Goal: Task Accomplishment & Management: Manage account settings

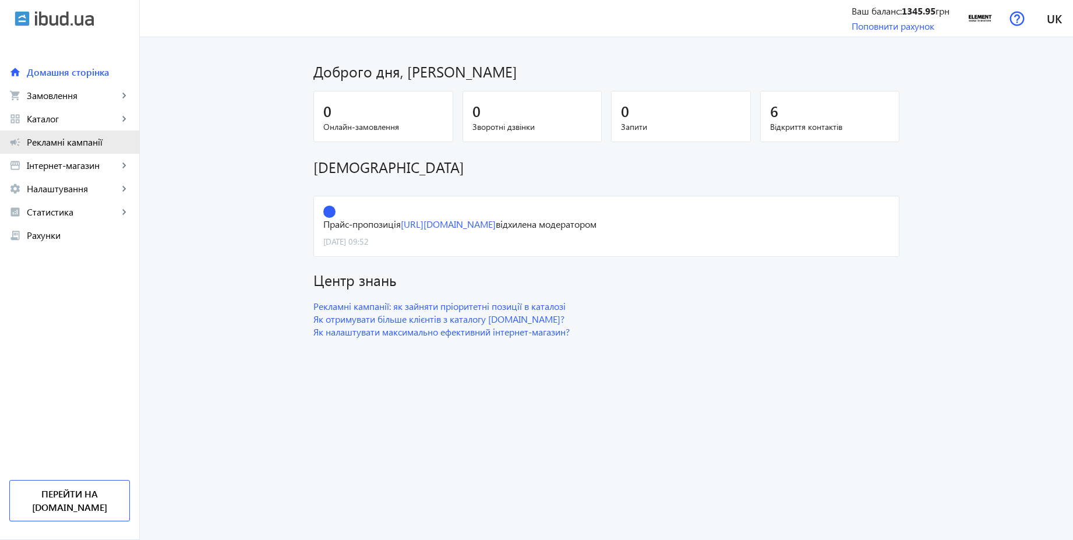
click at [91, 145] on span "Рекламні кампанії" at bounding box center [78, 142] width 103 height 12
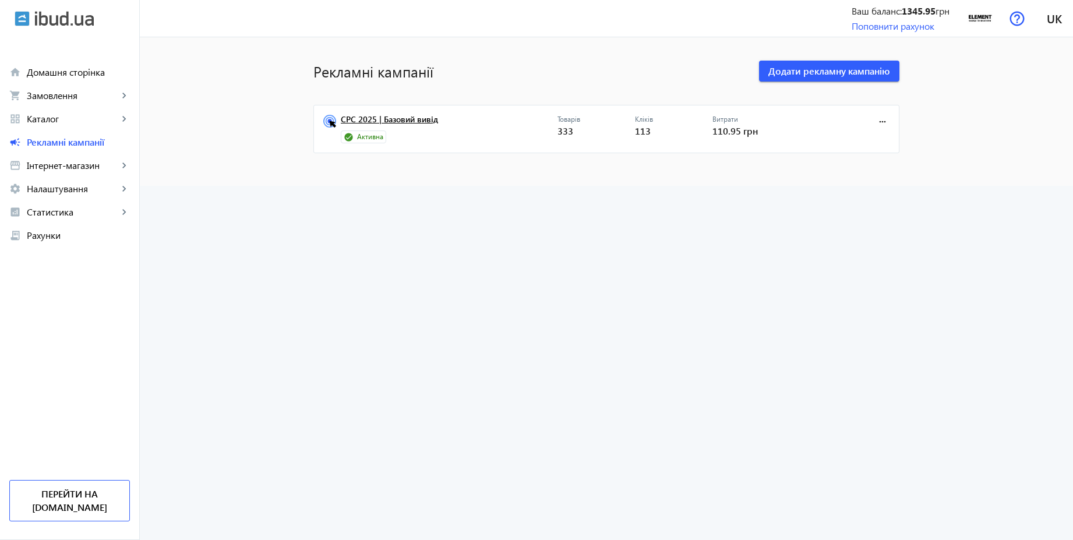
click at [422, 122] on link "CPC 2025 | Базовий вивід" at bounding box center [449, 123] width 217 height 16
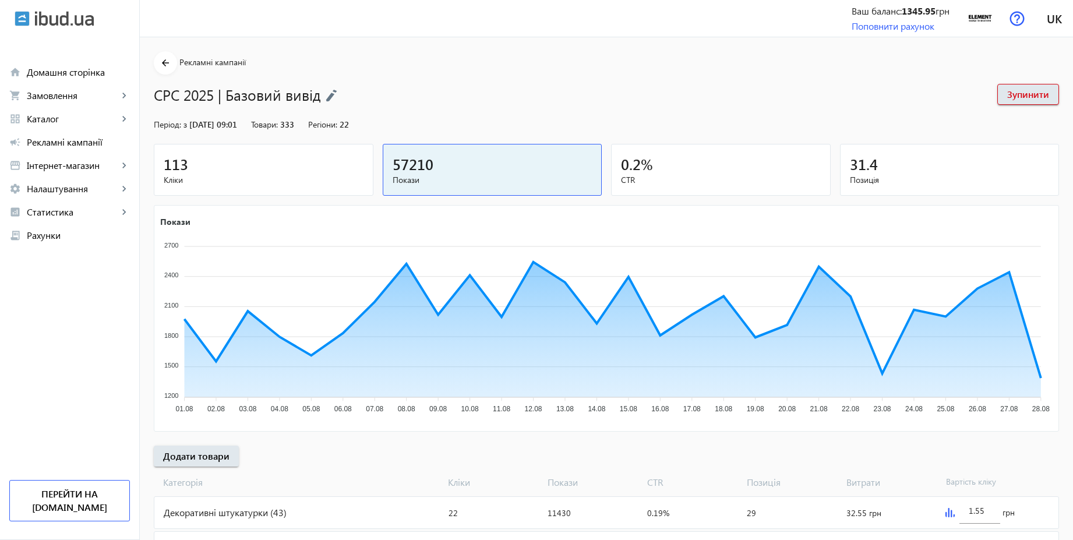
click at [293, 162] on div "113" at bounding box center [264, 164] width 200 height 20
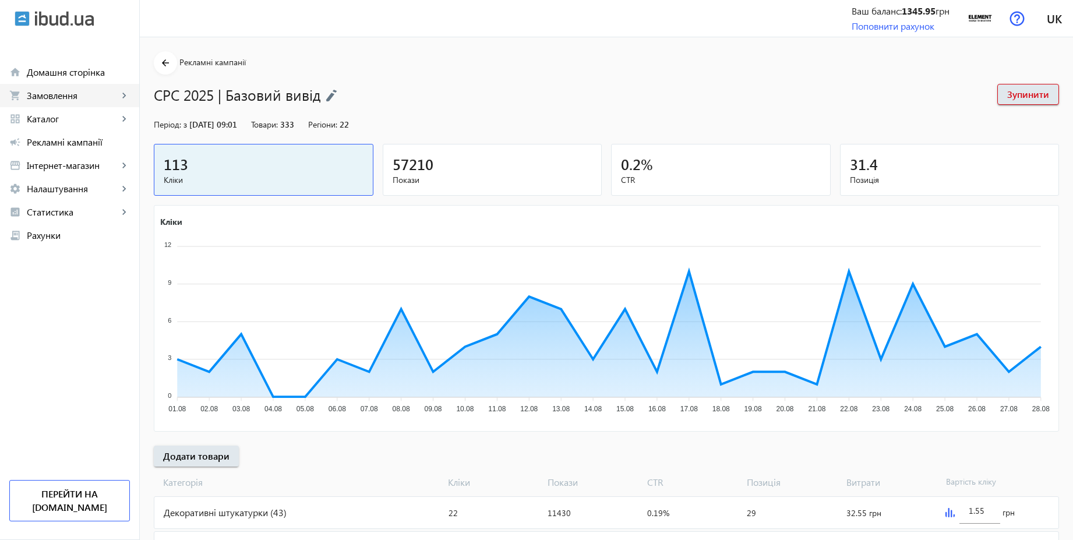
click at [78, 98] on span "Замовлення" at bounding box center [72, 96] width 91 height 12
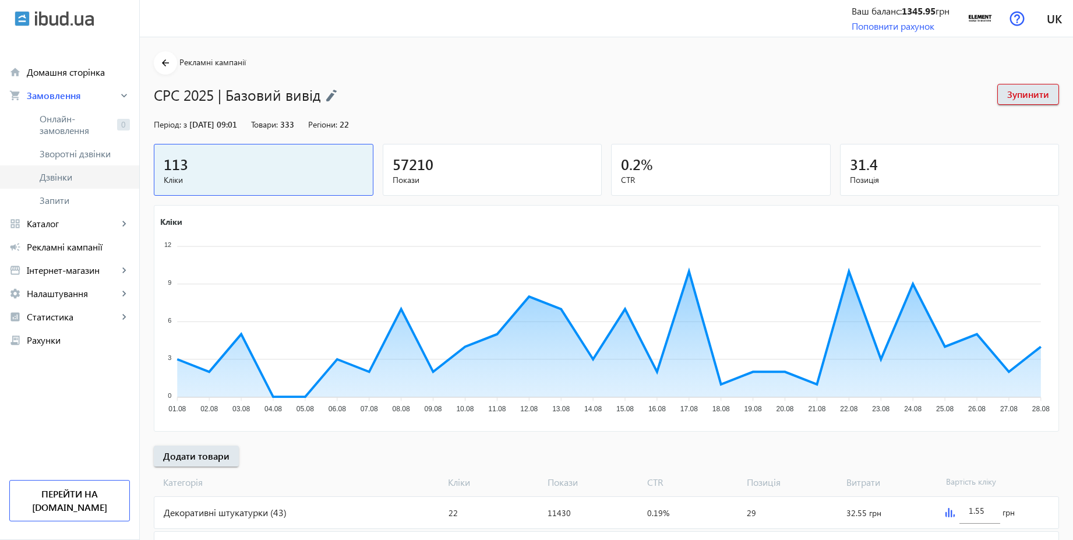
click at [55, 177] on span "Дзвінки" at bounding box center [85, 177] width 90 height 12
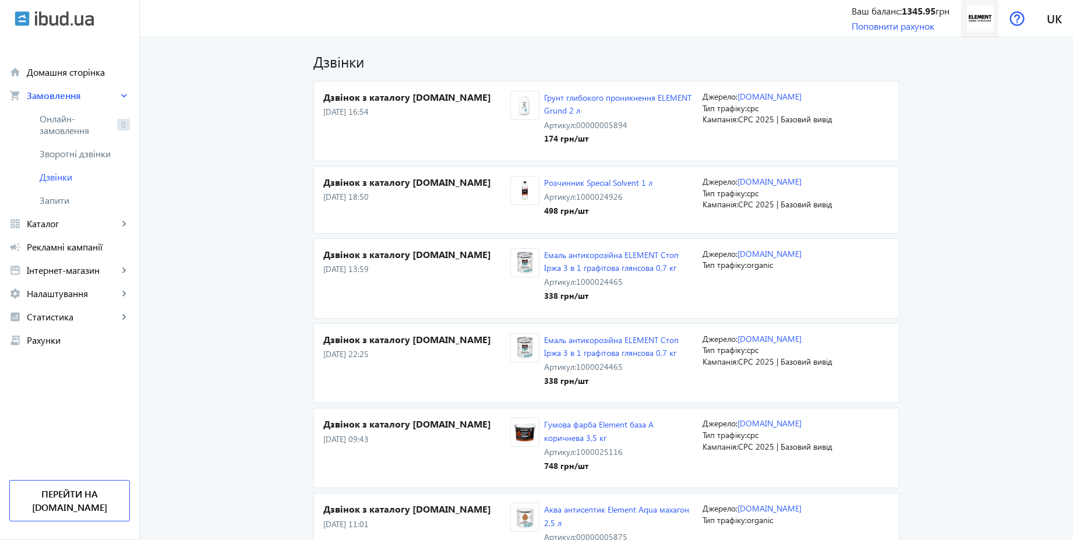
click at [964, 18] on span at bounding box center [980, 19] width 37 height 28
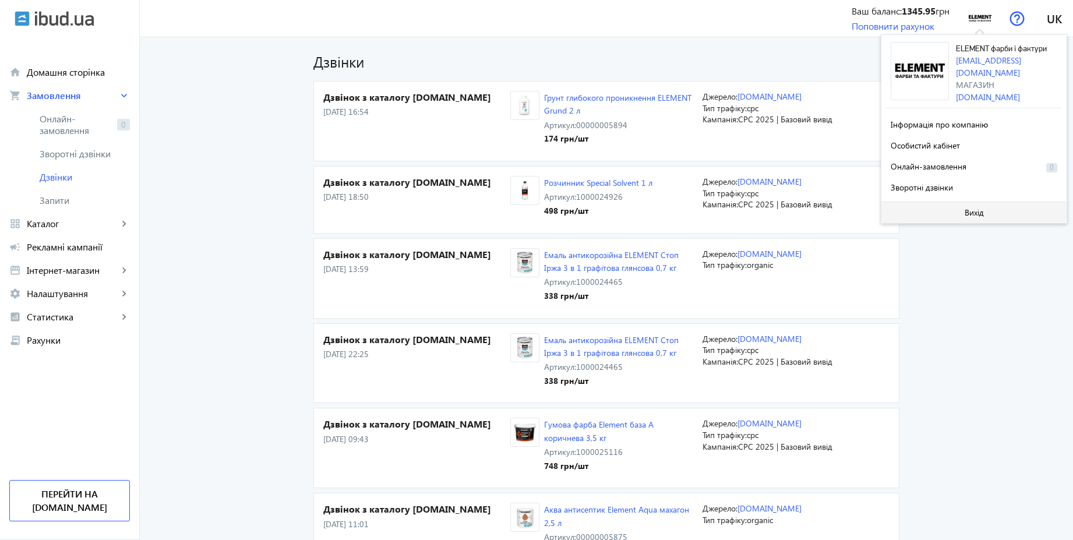
click at [966, 209] on span "Вихід" at bounding box center [974, 212] width 19 height 9
